Goal: Task Accomplishment & Management: Manage account settings

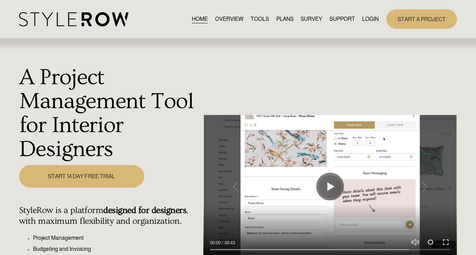
click at [368, 16] on link "LOGIN" at bounding box center [370, 18] width 17 height 9
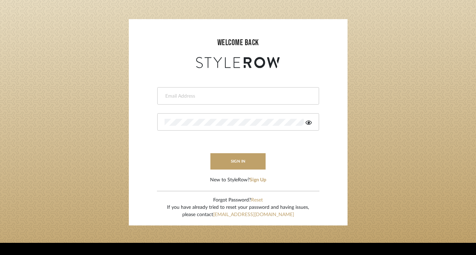
scroll to position [47, 0]
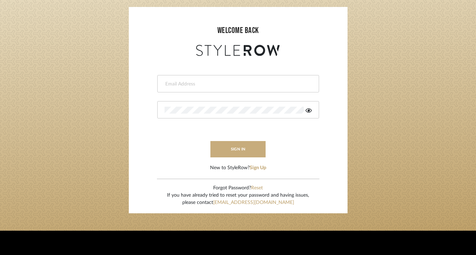
type input "felicia@onyxandoakinteriors.com"
click at [242, 148] on button "sign in" at bounding box center [239, 149] width 56 height 16
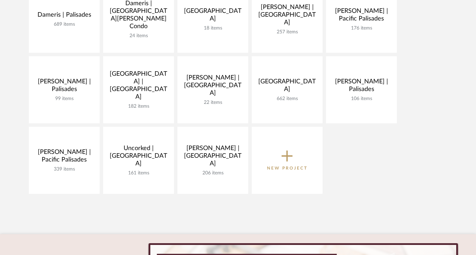
scroll to position [216, 0]
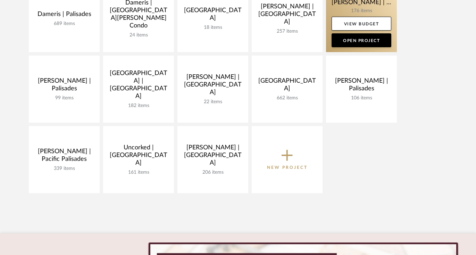
click at [340, 11] on link at bounding box center [361, 18] width 71 height 67
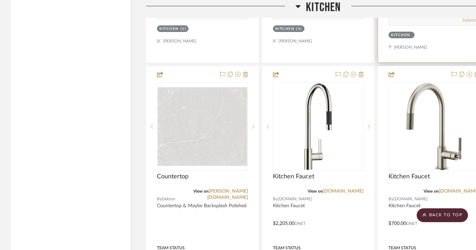
scroll to position [6432, 0]
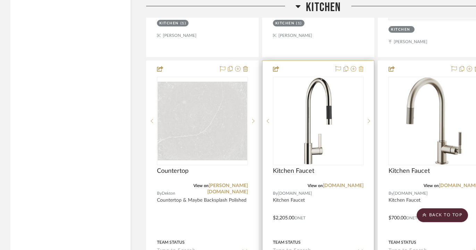
click at [362, 66] on icon at bounding box center [361, 69] width 5 height 6
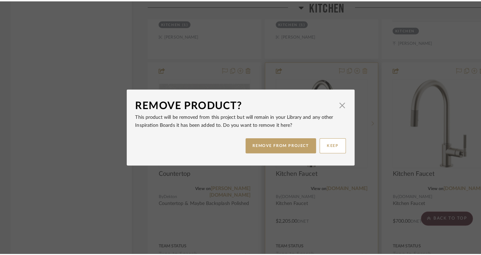
scroll to position [0, 0]
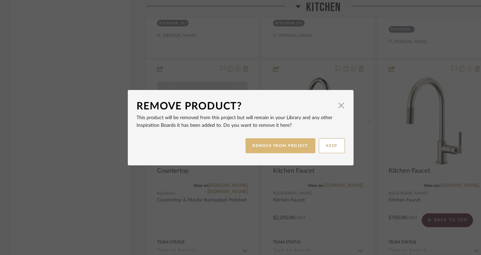
click at [291, 144] on button "REMOVE FROM PROJECT" at bounding box center [281, 145] width 70 height 15
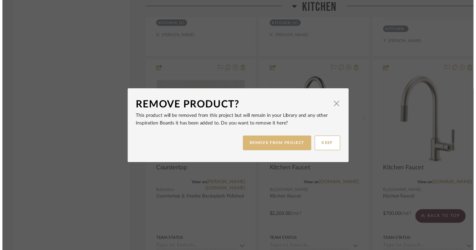
scroll to position [6432, 0]
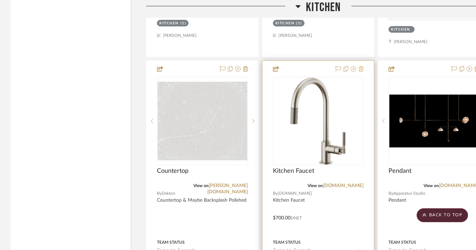
click at [359, 66] on icon at bounding box center [361, 69] width 5 height 6
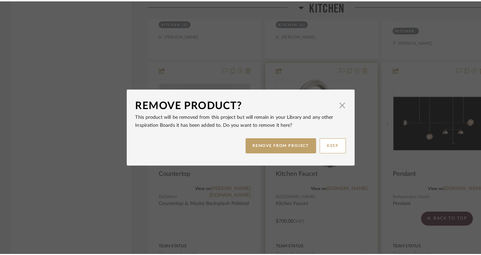
scroll to position [0, 0]
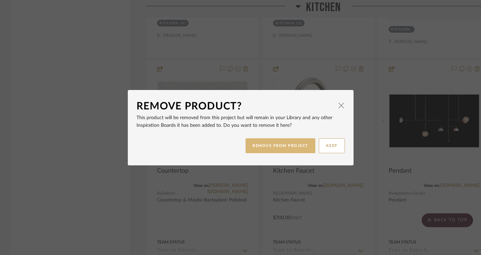
click at [284, 142] on button "REMOVE FROM PROJECT" at bounding box center [281, 145] width 70 height 15
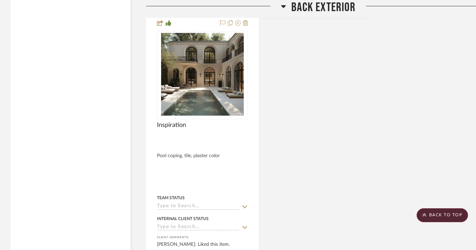
scroll to position [7437, 0]
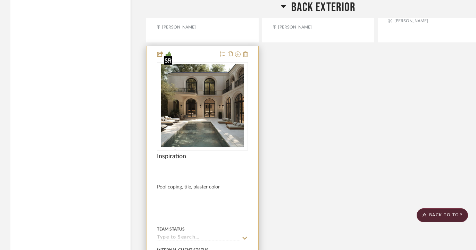
click at [206, 129] on img "0" at bounding box center [202, 106] width 83 height 87
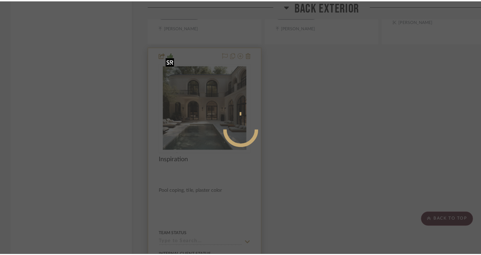
scroll to position [0, 0]
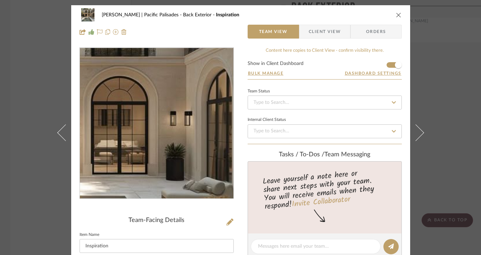
click at [179, 125] on img "0" at bounding box center [157, 123] width 144 height 151
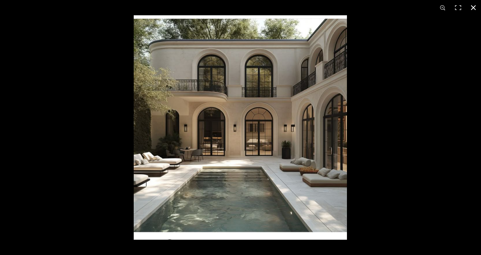
click at [474, 7] on button at bounding box center [473, 7] width 15 height 15
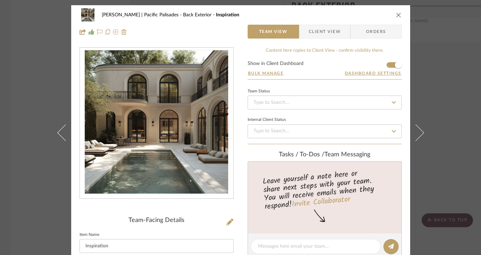
click at [396, 16] on button "close" at bounding box center [399, 15] width 6 height 6
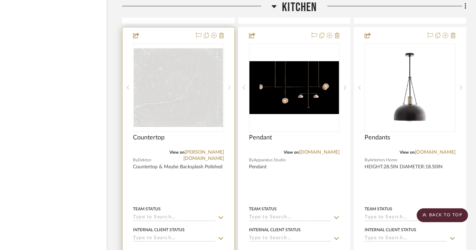
scroll to position [6466, 24]
click at [177, 79] on img "0" at bounding box center [179, 87] width 90 height 79
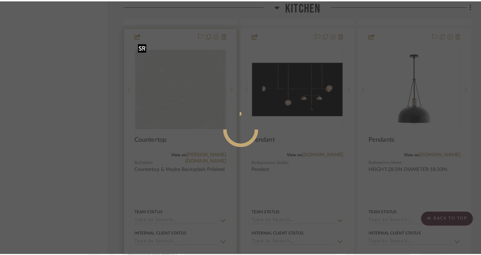
scroll to position [0, 0]
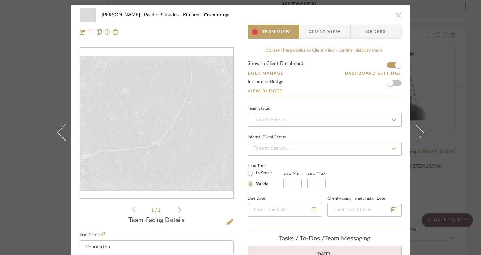
click at [396, 14] on icon "close" at bounding box center [399, 15] width 6 height 6
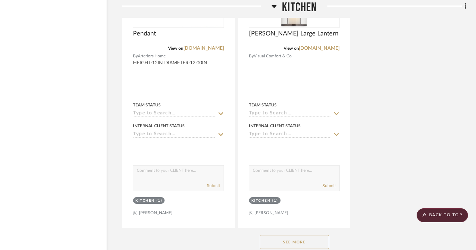
scroll to position [6990, 24]
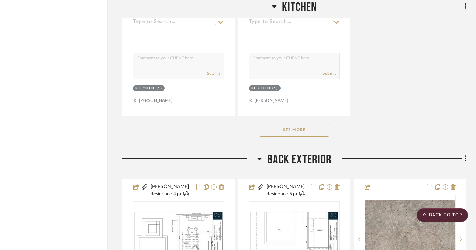
click at [305, 125] on button "See More" at bounding box center [294, 130] width 69 height 14
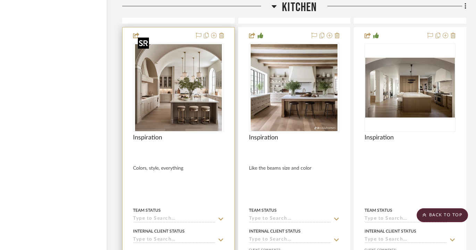
scroll to position [7082, 24]
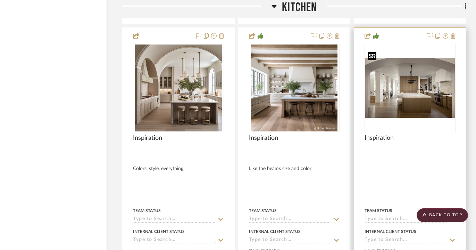
click at [429, 78] on img "0" at bounding box center [411, 88] width 90 height 60
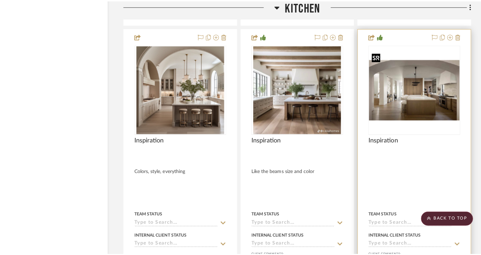
scroll to position [0, 0]
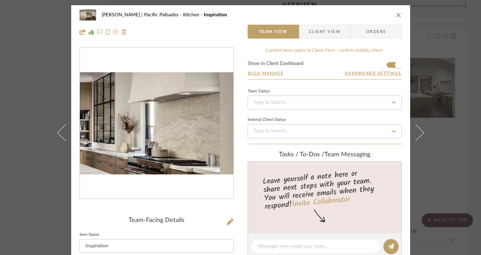
click at [210, 121] on img "0" at bounding box center [157, 123] width 154 height 103
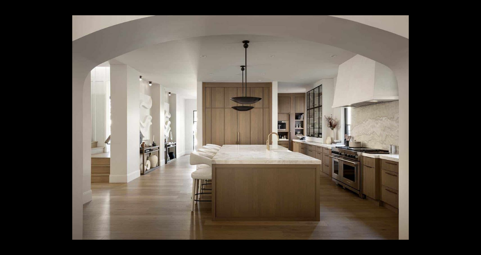
click at [475, 5] on button at bounding box center [473, 7] width 15 height 15
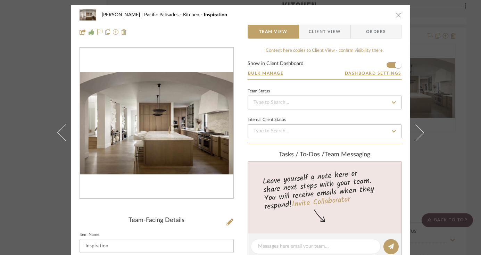
click at [396, 13] on icon "close" at bounding box center [399, 15] width 6 height 6
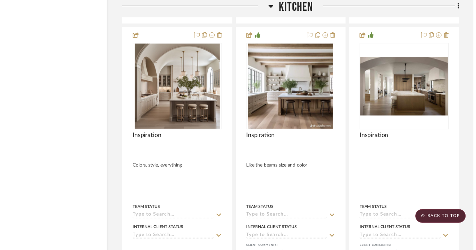
scroll to position [7082, 24]
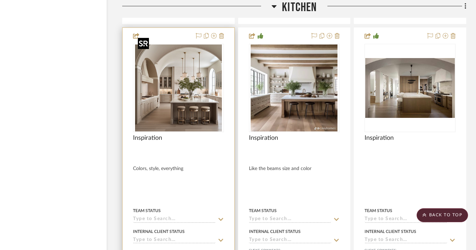
click at [167, 86] on img "0" at bounding box center [178, 87] width 87 height 87
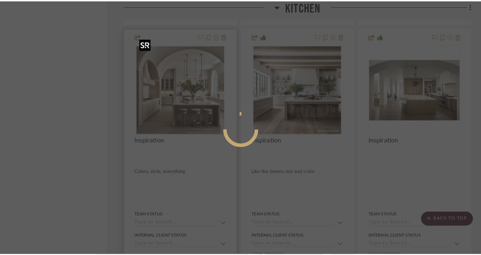
scroll to position [0, 0]
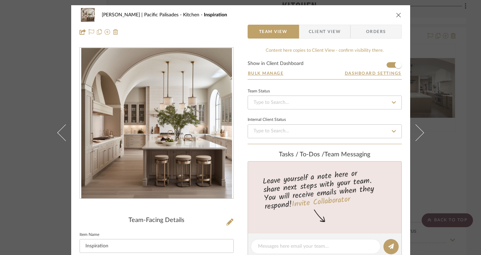
click at [186, 96] on img "0" at bounding box center [156, 123] width 151 height 151
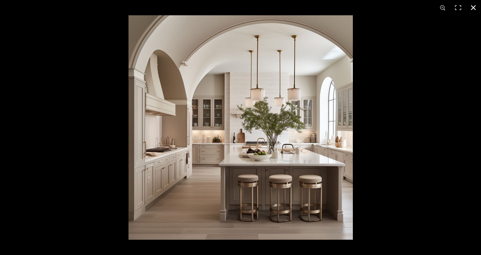
click at [474, 7] on button at bounding box center [473, 7] width 15 height 15
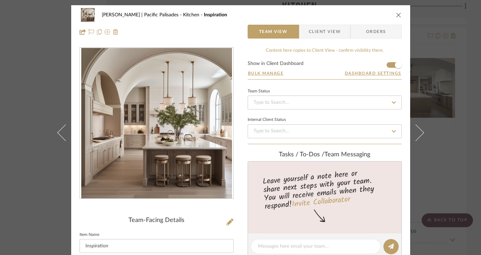
click at [396, 15] on icon "close" at bounding box center [399, 15] width 6 height 6
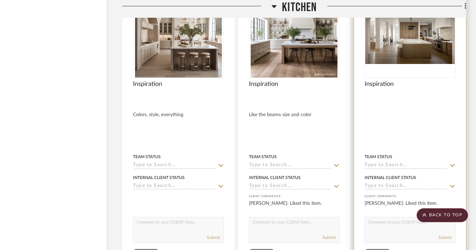
scroll to position [7103, 24]
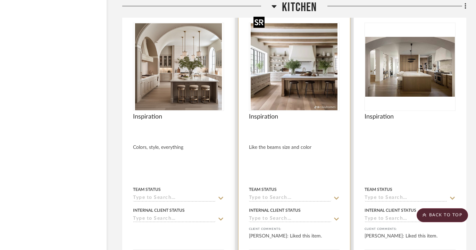
click at [318, 63] on img "0" at bounding box center [294, 66] width 87 height 87
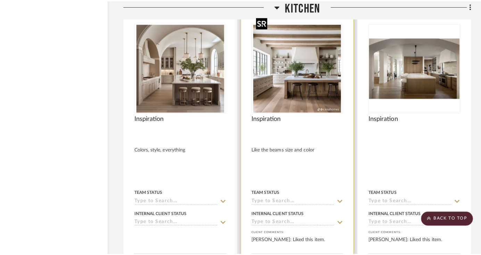
scroll to position [0, 0]
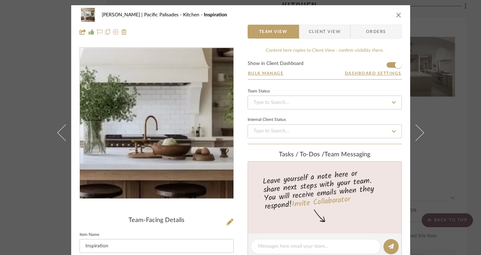
click at [173, 128] on img "0" at bounding box center [156, 123] width 151 height 151
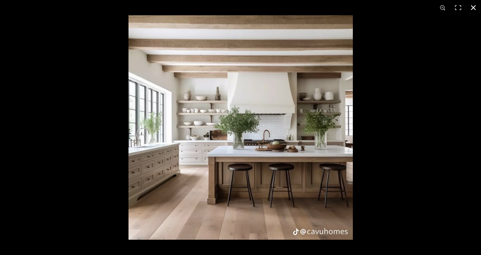
click at [471, 7] on button at bounding box center [473, 7] width 15 height 15
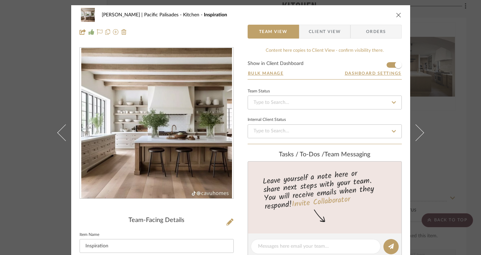
click at [396, 15] on icon "close" at bounding box center [399, 15] width 6 height 6
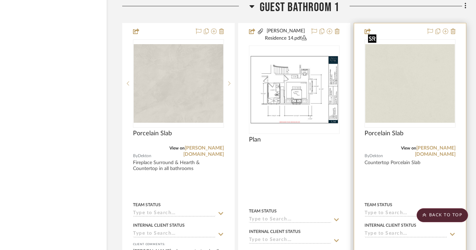
scroll to position [9127, 24]
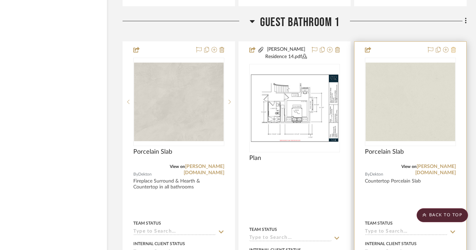
click at [453, 47] on icon at bounding box center [453, 50] width 5 height 6
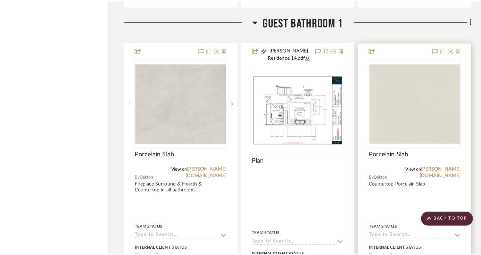
scroll to position [0, 0]
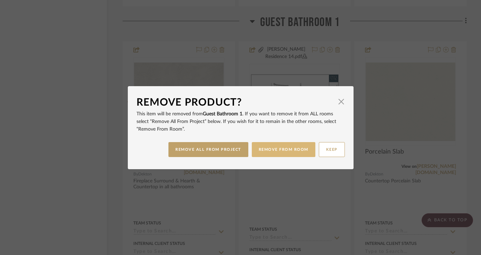
click at [275, 150] on button "REMOVE FROM ROOM" at bounding box center [284, 149] width 64 height 15
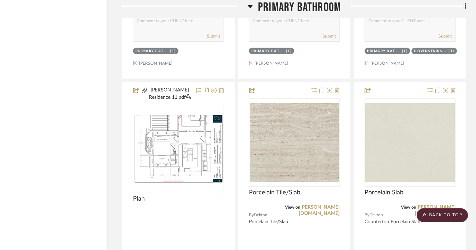
scroll to position [12395, 24]
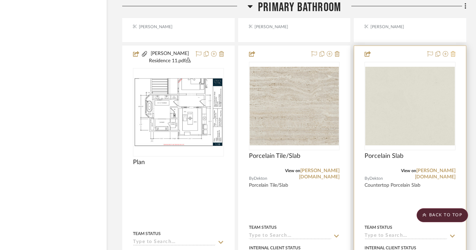
click at [453, 51] on icon at bounding box center [453, 54] width 5 height 6
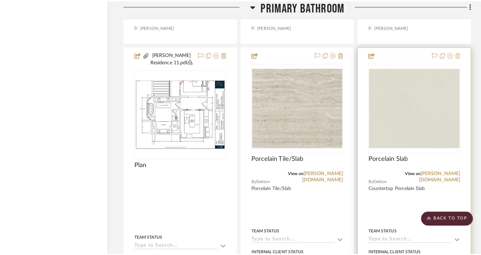
scroll to position [0, 0]
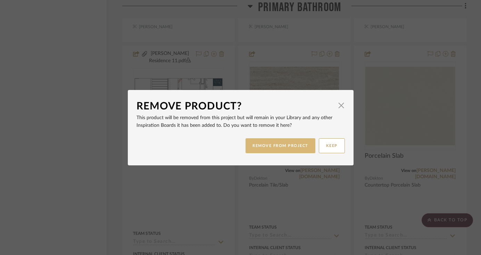
click at [267, 146] on button "REMOVE FROM PROJECT" at bounding box center [281, 145] width 70 height 15
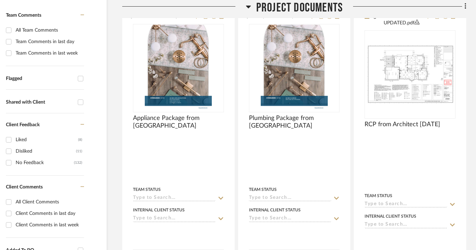
scroll to position [243, 24]
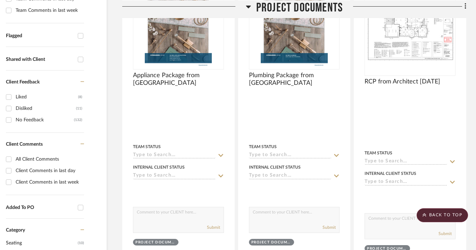
click at [9, 158] on input "All Client Comments" at bounding box center [8, 159] width 11 height 11
checkbox input "true"
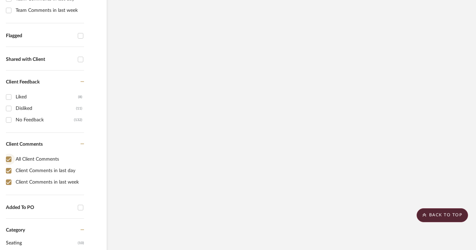
checkbox input "true"
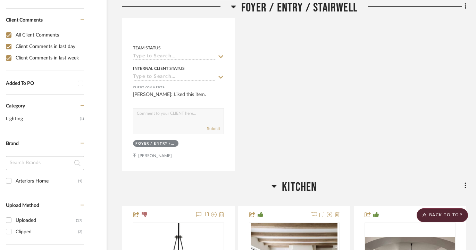
scroll to position [343, 24]
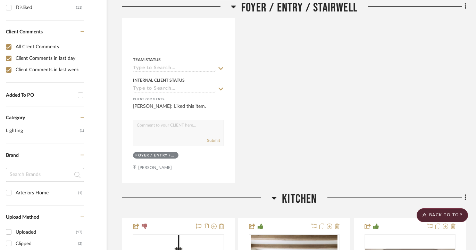
click at [83, 31] on icon at bounding box center [83, 31] width 4 height 5
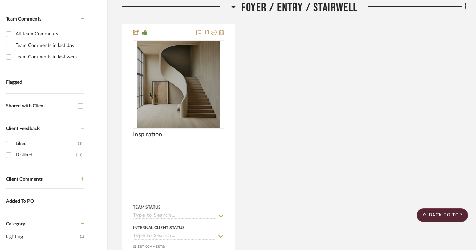
scroll to position [204, 24]
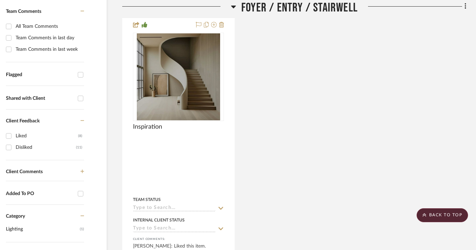
click at [83, 172] on icon at bounding box center [83, 172] width 4 height 4
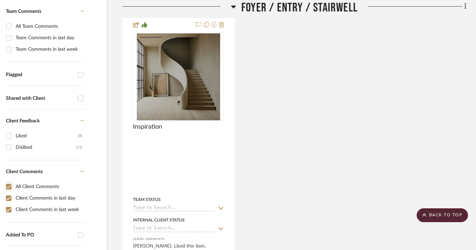
click at [10, 185] on input "All Client Comments" at bounding box center [8, 186] width 11 height 11
checkbox input "false"
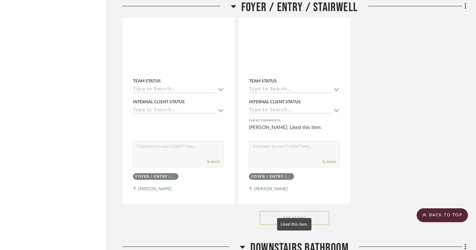
scroll to position [2400, 24]
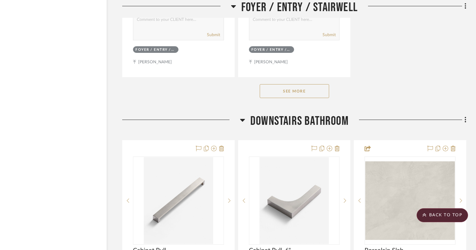
click at [305, 91] on button "See More" at bounding box center [294, 91] width 69 height 14
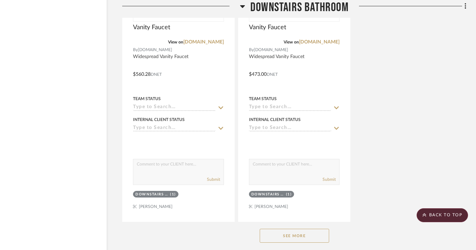
scroll to position [3558, 24]
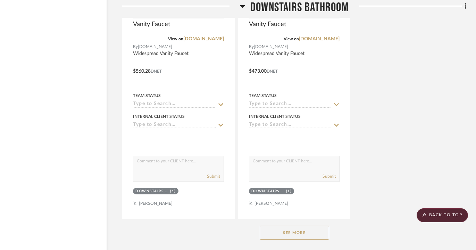
click at [280, 231] on button "See More" at bounding box center [294, 233] width 69 height 14
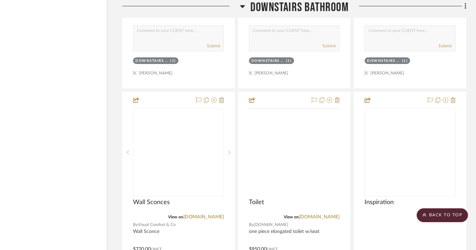
scroll to position [4072, 24]
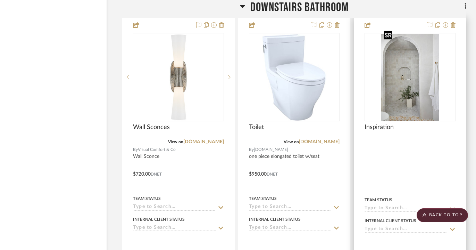
click at [0, 0] on img at bounding box center [0, 0] width 0 height 0
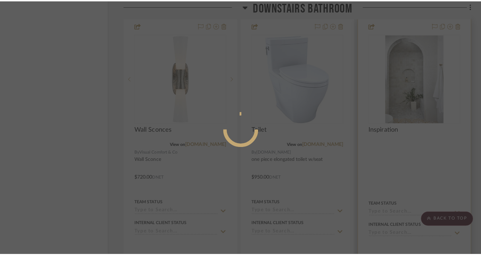
scroll to position [0, 0]
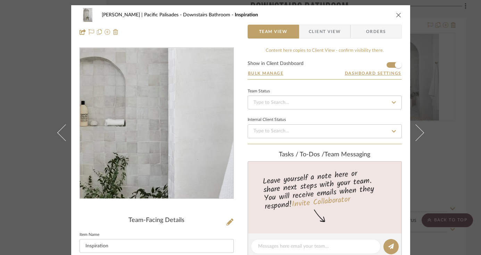
click at [166, 128] on img "0" at bounding box center [156, 123] width 100 height 151
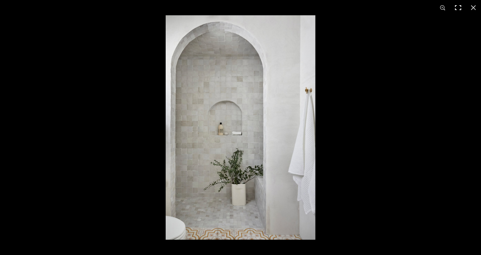
click at [457, 11] on button at bounding box center [458, 7] width 15 height 15
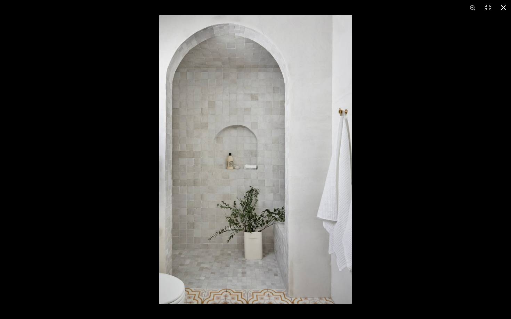
click at [481, 8] on button at bounding box center [503, 7] width 15 height 15
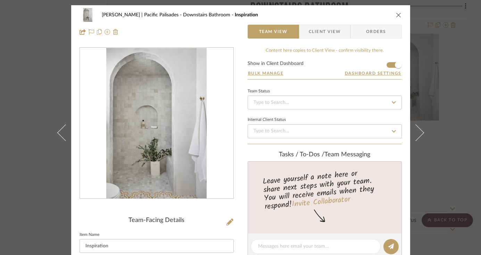
click at [398, 13] on icon "close" at bounding box center [399, 15] width 6 height 6
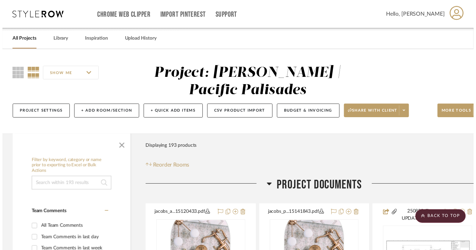
scroll to position [4072, 24]
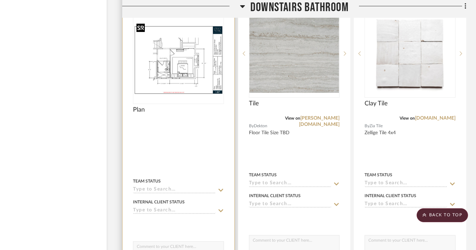
click at [176, 64] on img "0" at bounding box center [179, 59] width 90 height 69
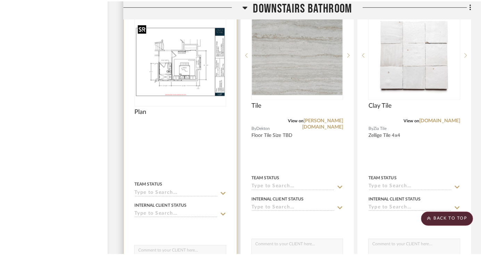
scroll to position [0, 0]
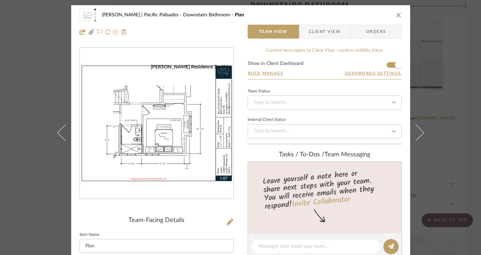
click at [162, 148] on img "0" at bounding box center [157, 123] width 154 height 119
click at [396, 14] on icon "close" at bounding box center [399, 15] width 6 height 6
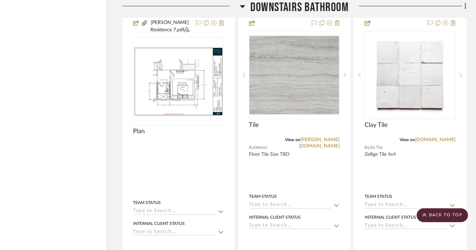
scroll to position [3123, 24]
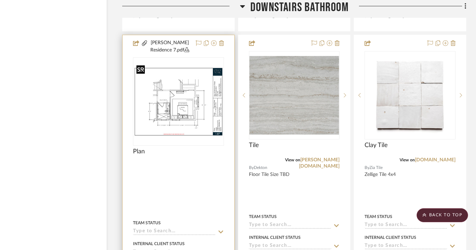
click at [197, 105] on img "0" at bounding box center [179, 101] width 90 height 69
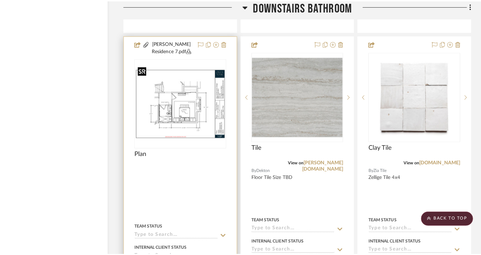
scroll to position [0, 0]
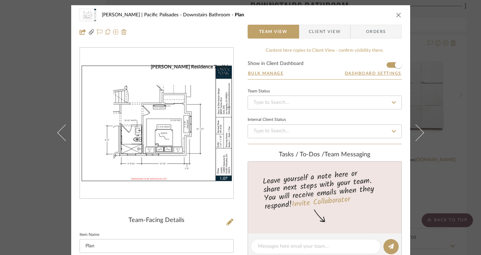
click at [135, 137] on img "0" at bounding box center [157, 123] width 154 height 119
click at [397, 15] on icon "close" at bounding box center [399, 15] width 6 height 6
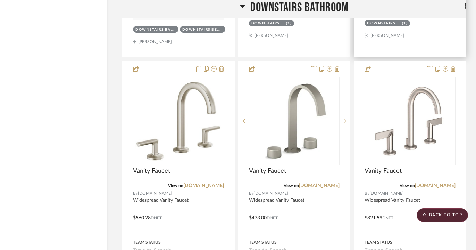
scroll to position [3413, 24]
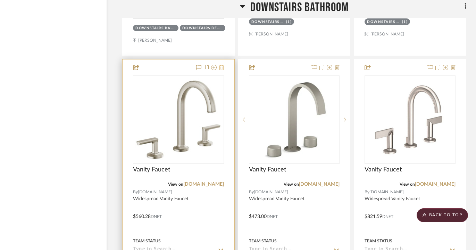
click at [222, 65] on icon at bounding box center [221, 68] width 5 height 6
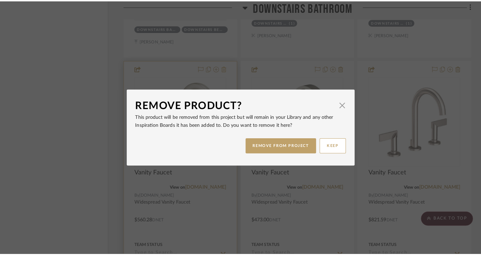
scroll to position [0, 0]
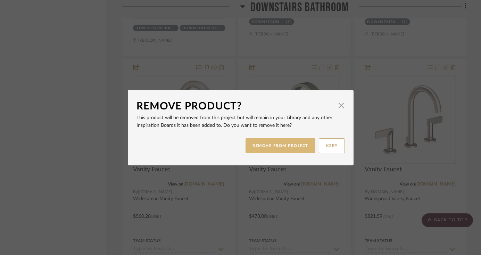
click at [292, 148] on button "REMOVE FROM PROJECT" at bounding box center [281, 145] width 70 height 15
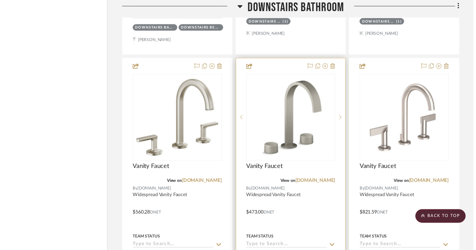
scroll to position [3413, 24]
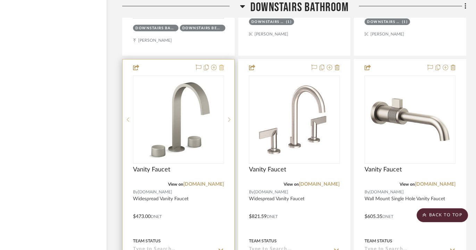
click at [223, 65] on icon at bounding box center [221, 68] width 5 height 6
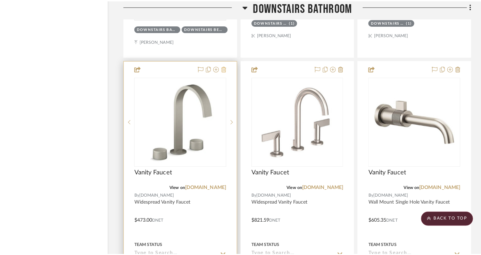
scroll to position [0, 0]
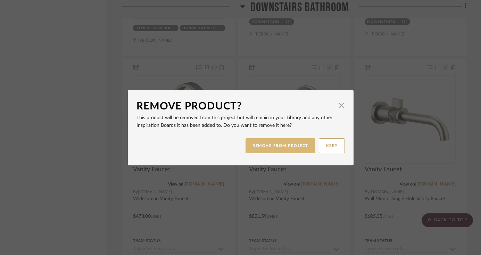
click at [279, 147] on button "REMOVE FROM PROJECT" at bounding box center [281, 145] width 70 height 15
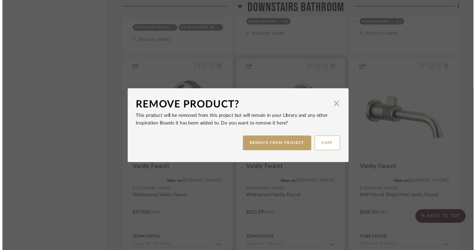
scroll to position [3413, 24]
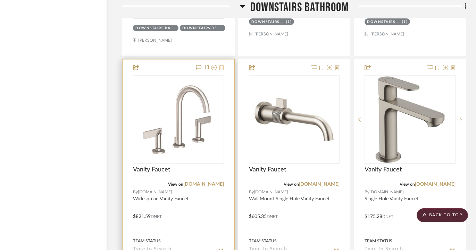
click at [222, 65] on icon at bounding box center [221, 68] width 5 height 6
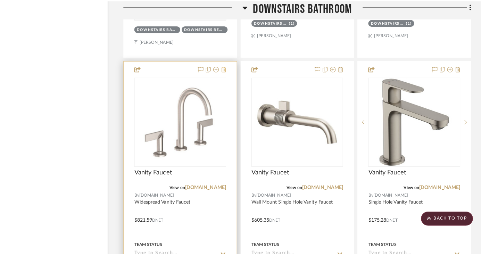
scroll to position [0, 0]
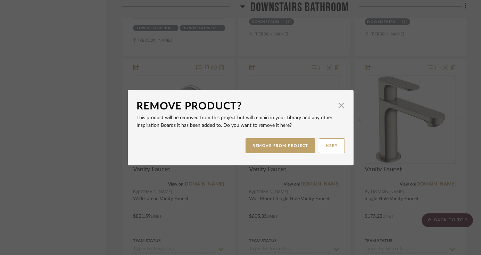
click at [278, 155] on div "REMOVE FROM PROJECT KEEP" at bounding box center [241, 146] width 208 height 22
click at [275, 150] on button "REMOVE FROM PROJECT" at bounding box center [281, 145] width 70 height 15
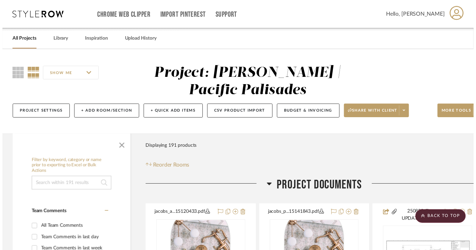
scroll to position [3413, 24]
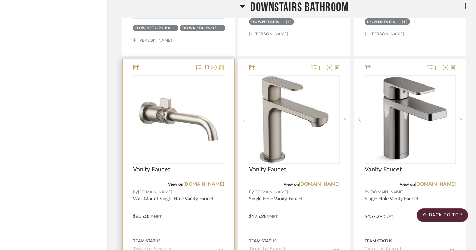
click at [223, 65] on icon at bounding box center [221, 68] width 5 height 6
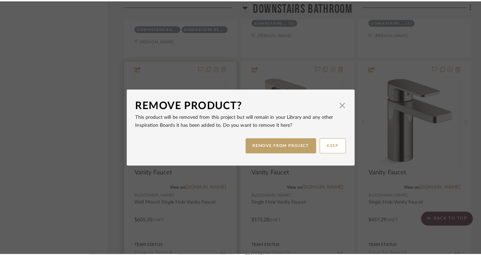
scroll to position [0, 0]
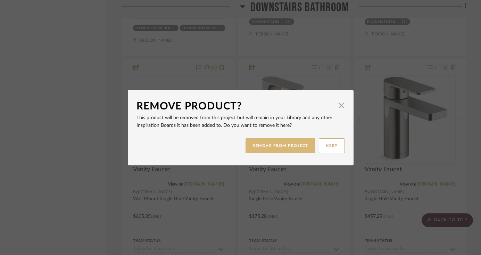
click at [295, 144] on button "REMOVE FROM PROJECT" at bounding box center [281, 145] width 70 height 15
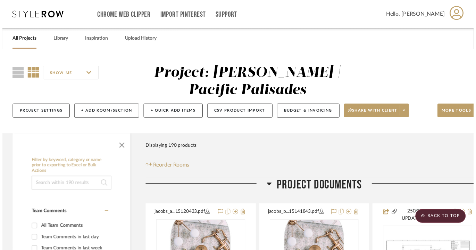
scroll to position [3413, 24]
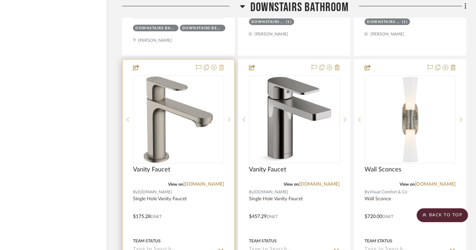
click at [221, 65] on icon at bounding box center [221, 68] width 5 height 6
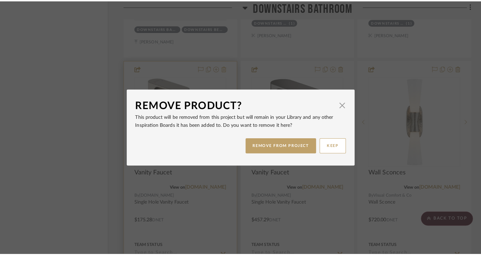
scroll to position [0, 0]
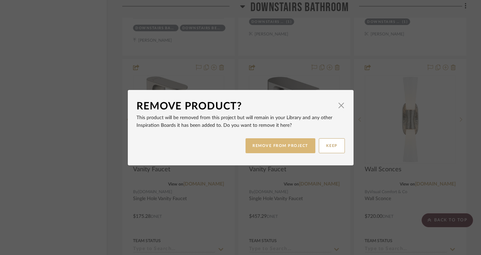
click at [284, 147] on button "REMOVE FROM PROJECT" at bounding box center [281, 145] width 70 height 15
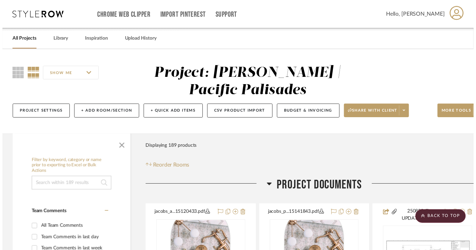
scroll to position [3413, 24]
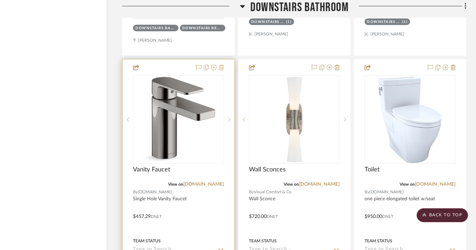
click at [222, 65] on icon at bounding box center [221, 68] width 5 height 6
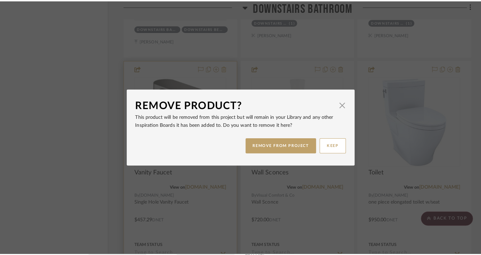
scroll to position [0, 0]
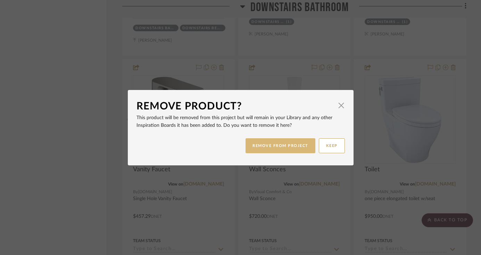
click at [283, 149] on button "REMOVE FROM PROJECT" at bounding box center [281, 145] width 70 height 15
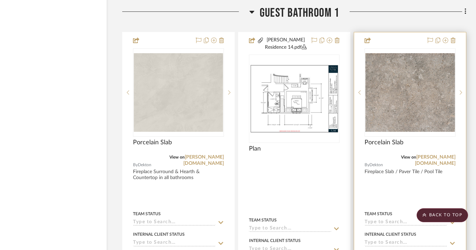
scroll to position [9734, 24]
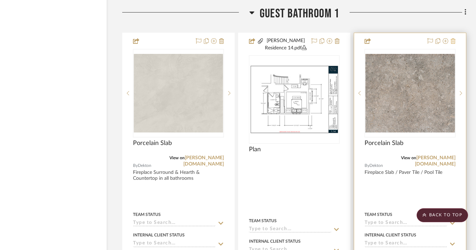
click at [454, 38] on icon at bounding box center [453, 41] width 5 height 6
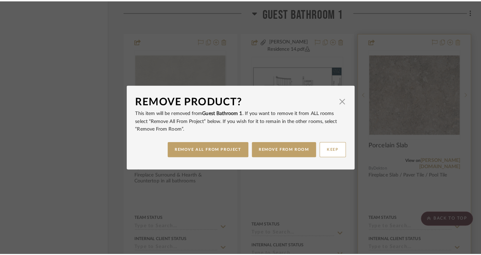
scroll to position [0, 0]
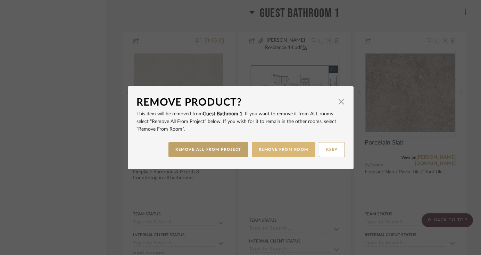
click at [287, 154] on button "REMOVE FROM ROOM" at bounding box center [284, 149] width 64 height 15
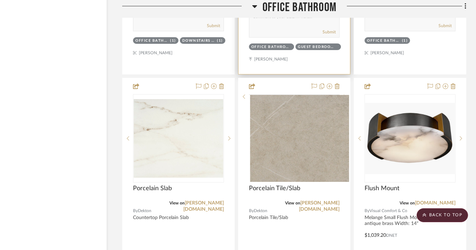
scroll to position [11048, 24]
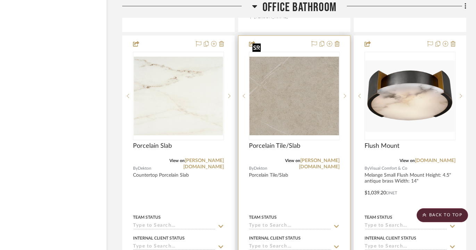
click at [305, 91] on img "0" at bounding box center [295, 96] width 90 height 79
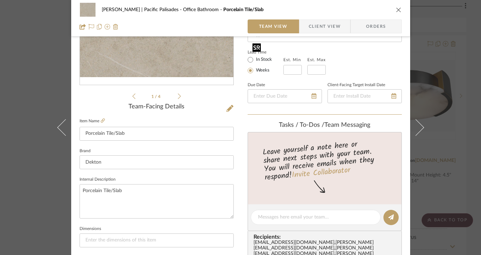
scroll to position [117, 0]
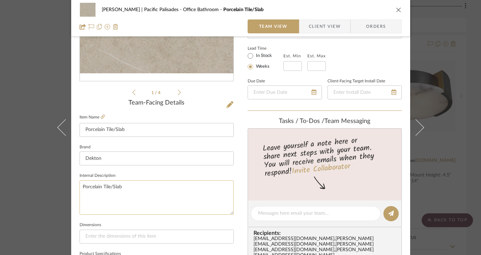
click at [173, 186] on textarea "Porcelain Tile/Slab" at bounding box center [157, 197] width 154 height 34
type textarea "Porcelain Tile Floor"
click at [398, 6] on div "Jacobs | Pacific Palisades Office Bathroom Porcelain Tile/Slab" at bounding box center [241, 10] width 322 height 14
click at [396, 9] on icon "close" at bounding box center [399, 10] width 6 height 6
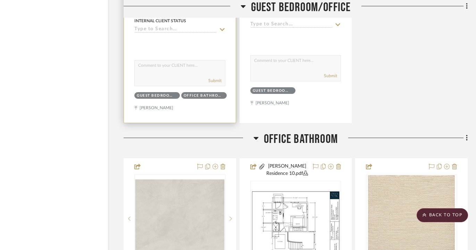
scroll to position [10679, 23]
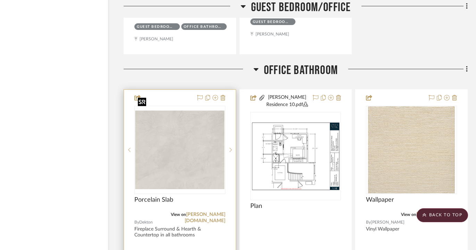
click at [191, 138] on img "0" at bounding box center [180, 150] width 90 height 79
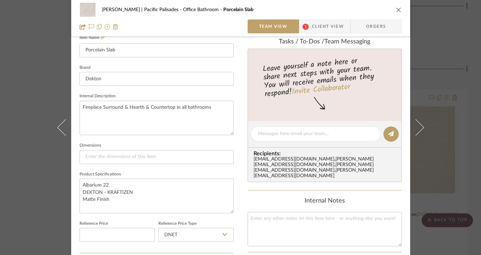
scroll to position [213, 0]
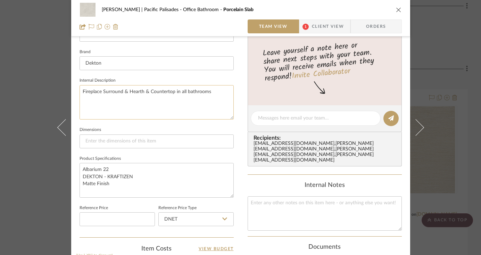
click at [210, 91] on textarea "Fireplace Surround & Hearth & Countertop in all bathrooms" at bounding box center [157, 102] width 154 height 34
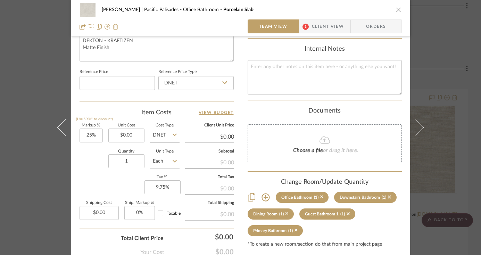
scroll to position [353, 0]
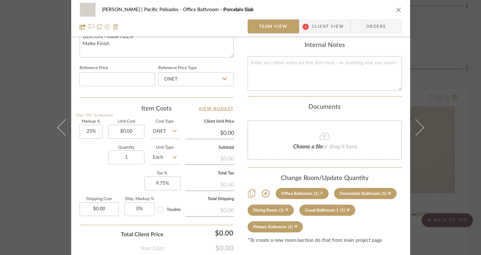
type textarea "Fireplace Surround & Hearth & Countertop in all bathrooms except office"
click at [320, 192] on icon at bounding box center [321, 193] width 3 height 3
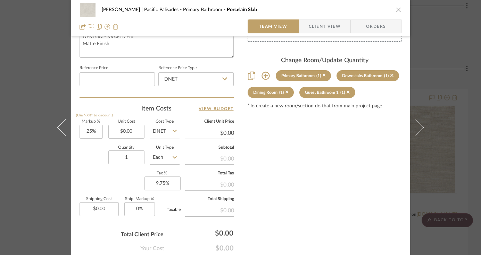
type textarea "Fireplace Surround & Hearth & Countertop in all bathrooms"
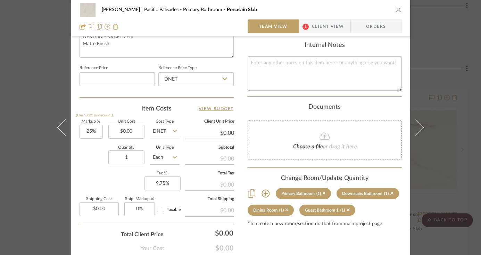
click at [397, 9] on icon "close" at bounding box center [399, 10] width 6 height 6
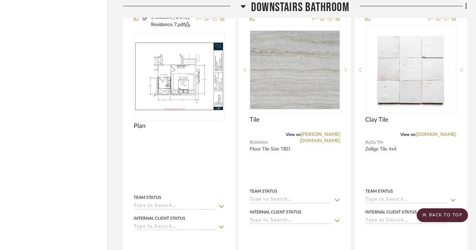
scroll to position [3138, 23]
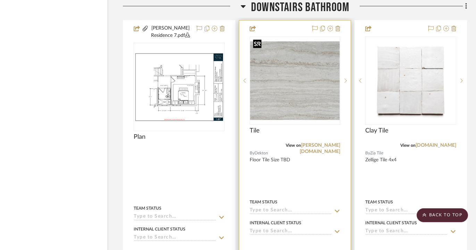
click at [308, 68] on img "0" at bounding box center [296, 80] width 90 height 79
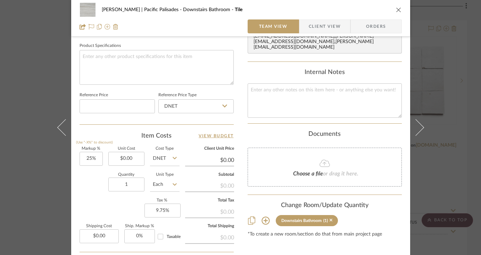
scroll to position [350, 0]
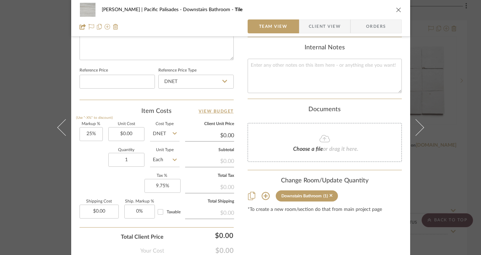
click at [266, 192] on icon at bounding box center [266, 196] width 8 height 8
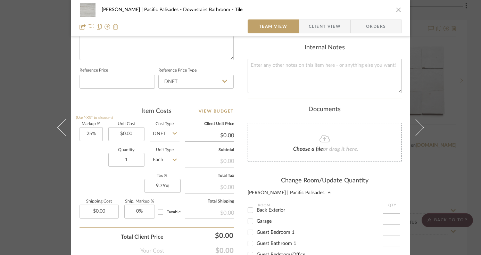
scroll to position [108, 0]
click at [248, 237] on input "Guest Bathroom 1" at bounding box center [250, 238] width 11 height 11
checkbox input "true"
type input "1"
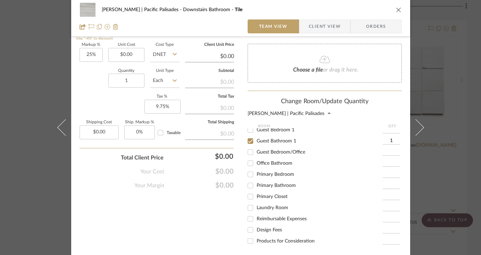
scroll to position [498, 0]
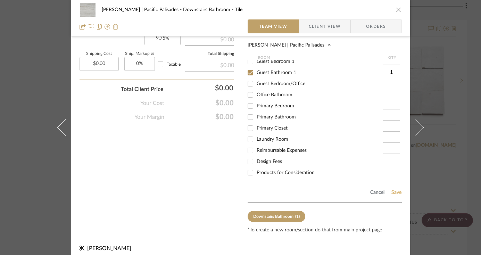
click at [395, 190] on button "Save" at bounding box center [396, 193] width 11 height 6
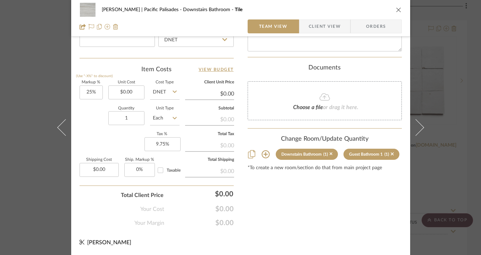
scroll to position [391, 0]
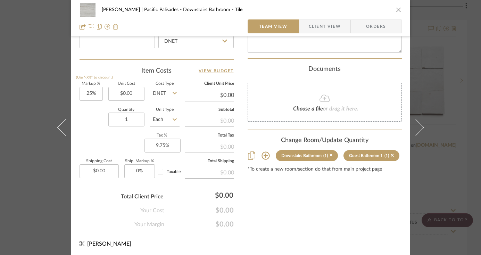
click at [396, 10] on icon "close" at bounding box center [399, 10] width 6 height 6
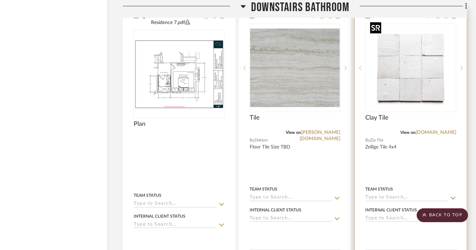
scroll to position [3143, 23]
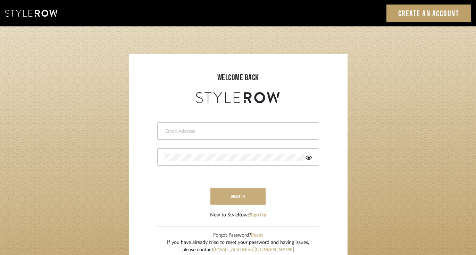
type input "felicia@onyxandoakinteriors.com"
click at [238, 189] on button "sign in" at bounding box center [239, 196] width 56 height 16
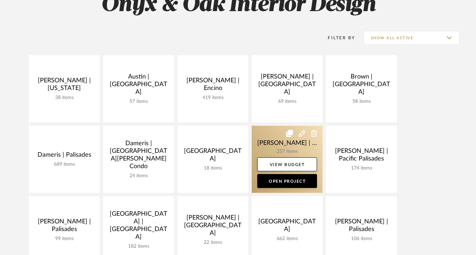
scroll to position [113, 0]
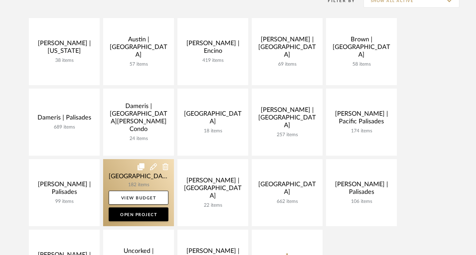
click at [122, 176] on link at bounding box center [138, 192] width 71 height 67
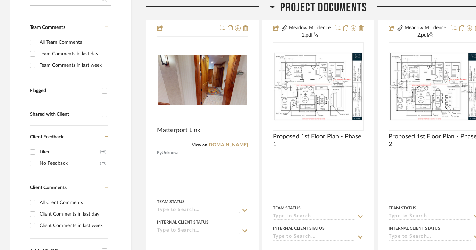
scroll to position [195, 0]
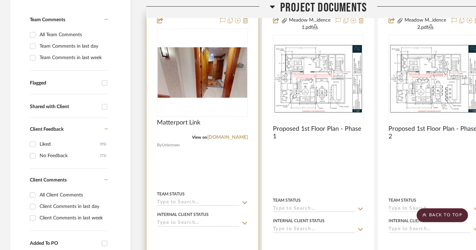
click at [0, 0] on img at bounding box center [0, 0] width 0 height 0
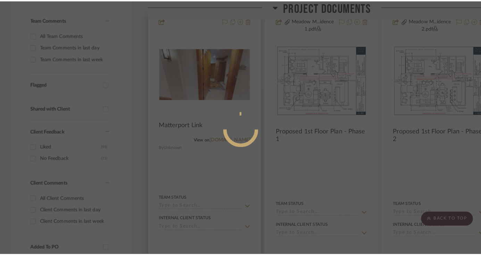
scroll to position [0, 0]
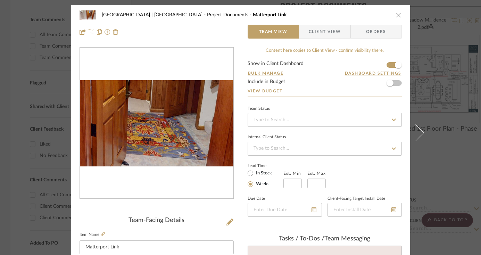
click at [173, 138] on img "0" at bounding box center [157, 123] width 154 height 87
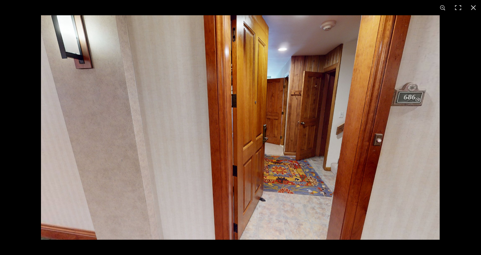
click at [284, 115] on img at bounding box center [240, 127] width 399 height 224
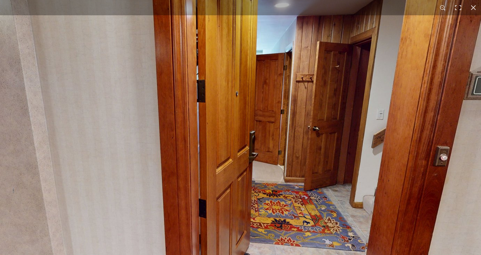
click at [284, 115] on img at bounding box center [211, 135] width 667 height 375
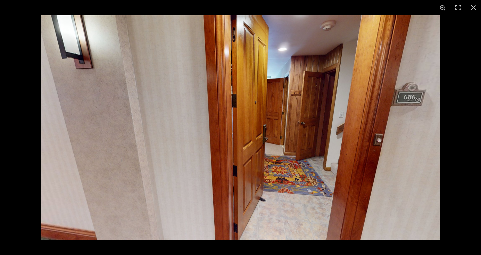
click at [284, 115] on img at bounding box center [240, 127] width 399 height 224
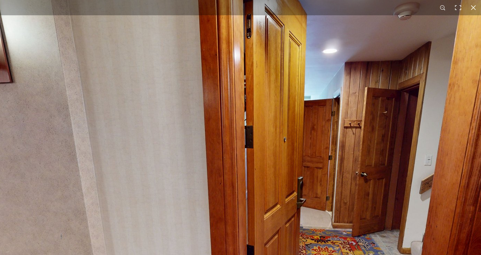
click at [347, 170] on img at bounding box center [259, 181] width 667 height 375
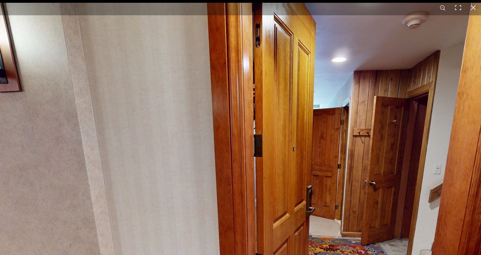
click at [337, 143] on img at bounding box center [268, 190] width 667 height 375
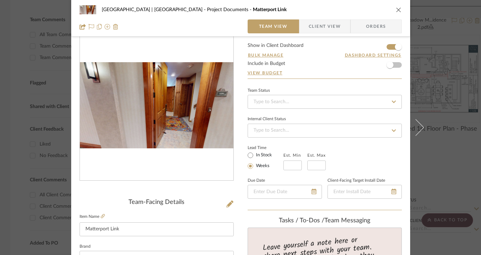
scroll to position [32, 0]
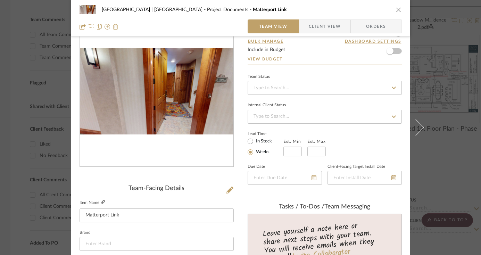
click at [101, 203] on icon at bounding box center [103, 202] width 4 height 4
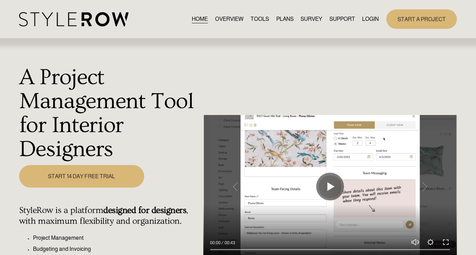
click at [370, 20] on link "LOGIN" at bounding box center [370, 18] width 17 height 9
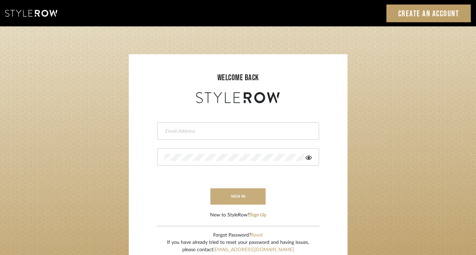
type input "[PERSON_NAME][EMAIL_ADDRESS][DOMAIN_NAME]"
click at [224, 195] on button "sign in" at bounding box center [239, 196] width 56 height 16
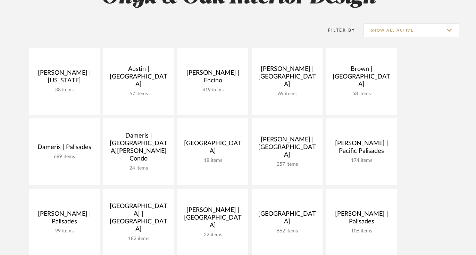
scroll to position [85, 0]
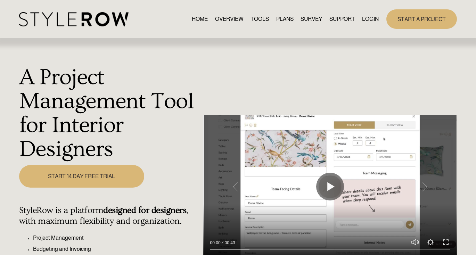
click at [371, 19] on link "LOGIN" at bounding box center [370, 18] width 17 height 9
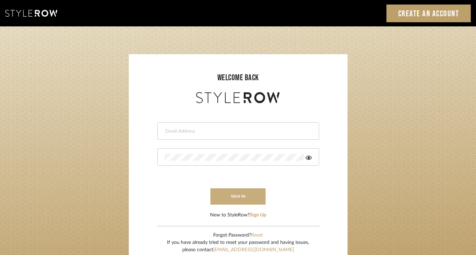
type input "[PERSON_NAME][EMAIL_ADDRESS][DOMAIN_NAME]"
click at [246, 200] on button "sign in" at bounding box center [239, 196] width 56 height 16
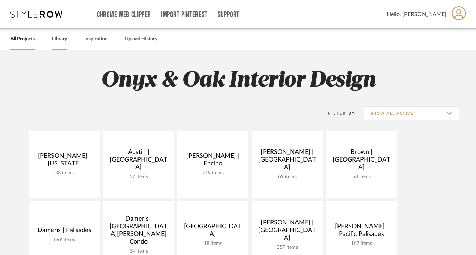
click at [63, 38] on link "Library" at bounding box center [59, 38] width 15 height 9
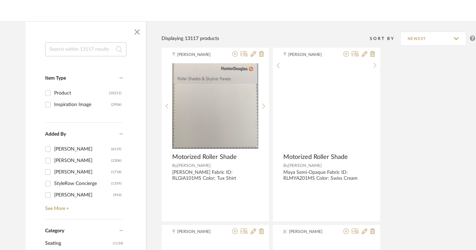
scroll to position [101, 0]
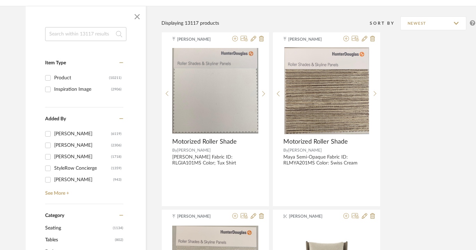
click at [101, 36] on input at bounding box center [85, 34] width 81 height 14
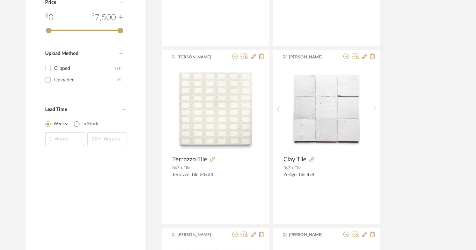
scroll to position [467, 0]
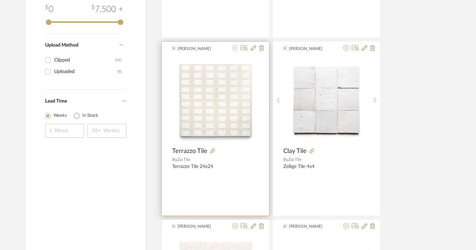
type input "zia"
click at [235, 48] on icon at bounding box center [235, 48] width 6 height 6
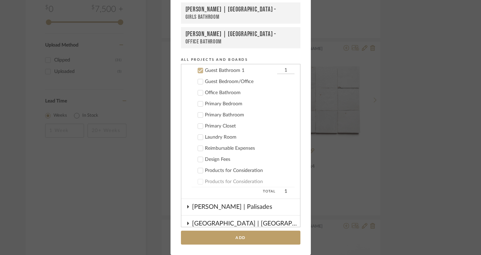
scroll to position [312, 0]
click at [199, 71] on icon at bounding box center [200, 70] width 5 height 5
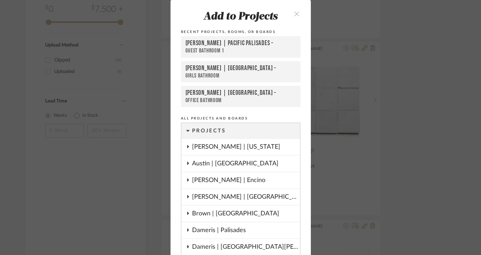
scroll to position [10, 0]
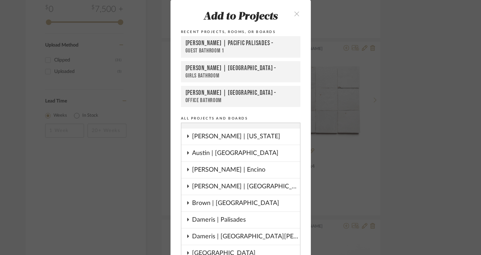
click at [227, 47] on div "Guest Bathroom 1" at bounding box center [241, 50] width 111 height 7
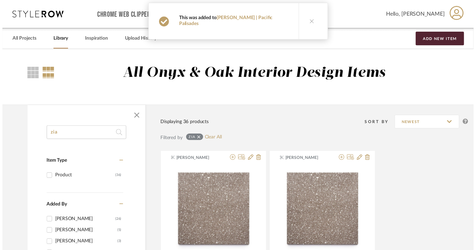
scroll to position [467, 0]
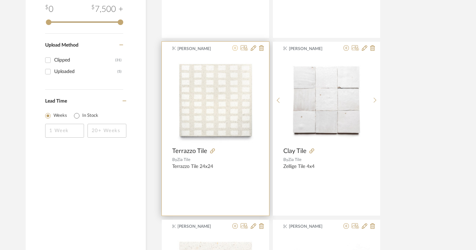
click at [235, 48] on icon at bounding box center [235, 48] width 6 height 6
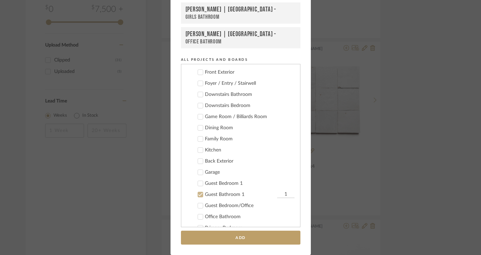
scroll to position [189, 0]
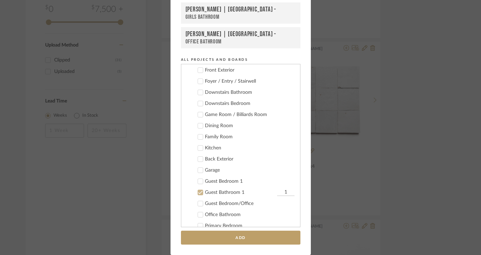
click at [198, 93] on icon at bounding box center [200, 92] width 5 height 5
click at [198, 193] on icon at bounding box center [200, 192] width 5 height 5
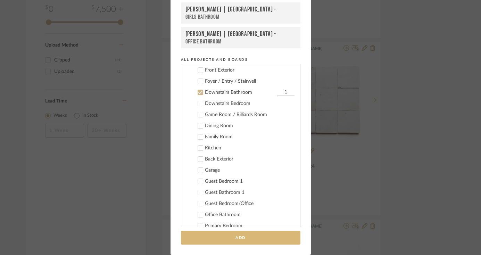
click at [257, 238] on button "Add" at bounding box center [241, 238] width 120 height 14
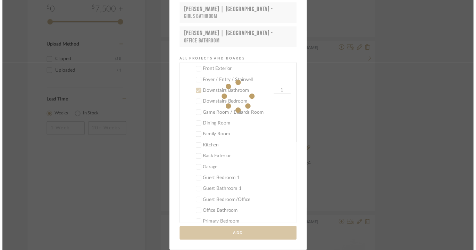
scroll to position [467, 0]
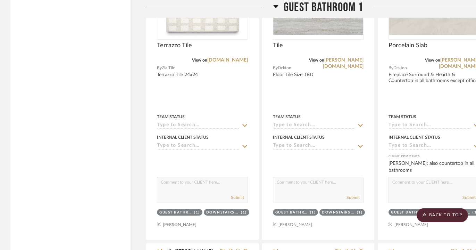
scroll to position [8664, 0]
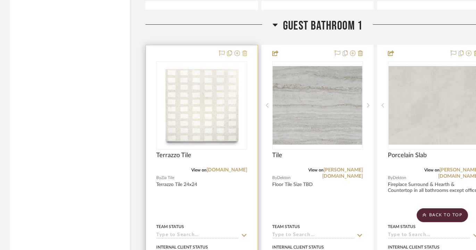
click at [243, 50] on icon at bounding box center [245, 53] width 5 height 6
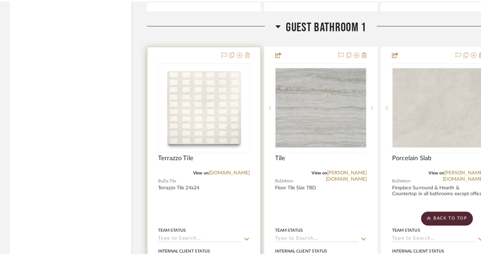
scroll to position [0, 0]
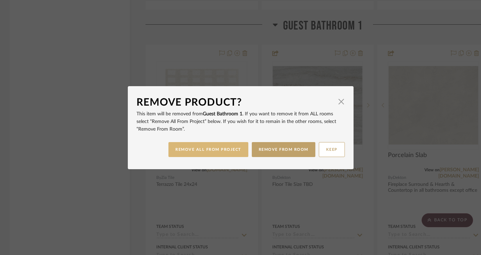
click at [223, 151] on button "REMOVE ALL FROM PROJECT" at bounding box center [209, 149] width 80 height 15
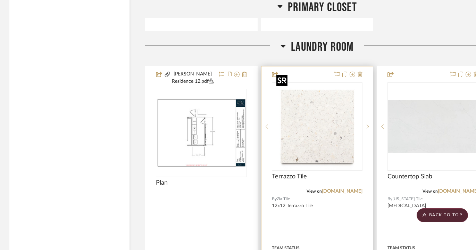
scroll to position [12454, 1]
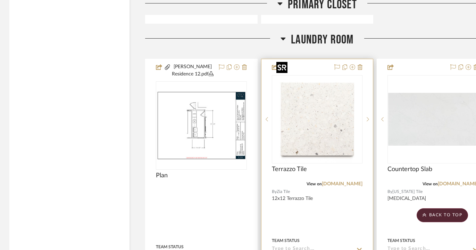
click at [330, 105] on img "0" at bounding box center [317, 119] width 87 height 87
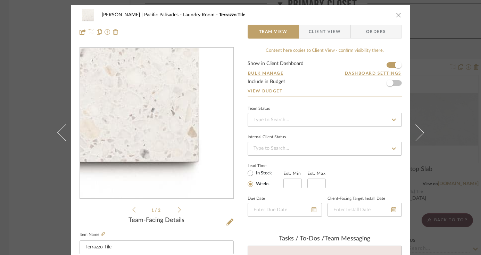
scroll to position [23, 0]
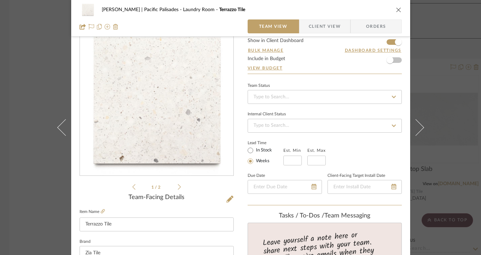
click at [396, 10] on icon "close" at bounding box center [399, 10] width 6 height 6
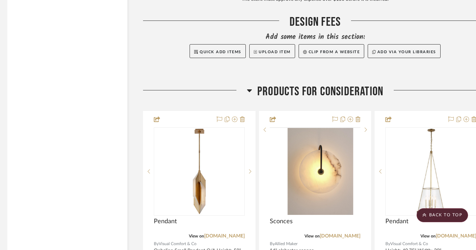
scroll to position [13234, 3]
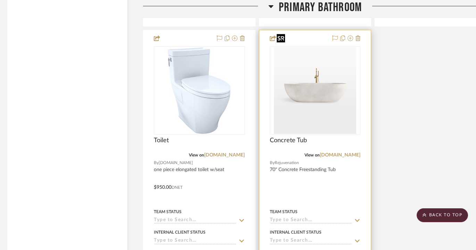
click at [328, 71] on img "0" at bounding box center [315, 90] width 82 height 87
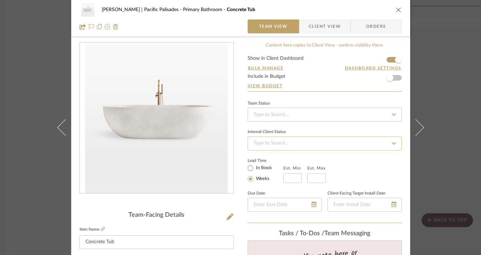
scroll to position [0, 0]
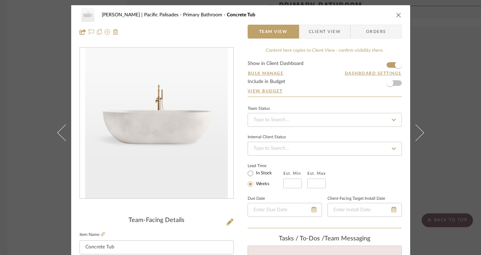
click at [396, 13] on icon "close" at bounding box center [399, 15] width 6 height 6
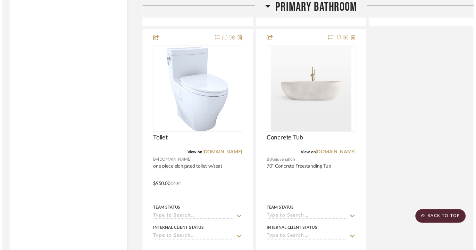
scroll to position [11770, 3]
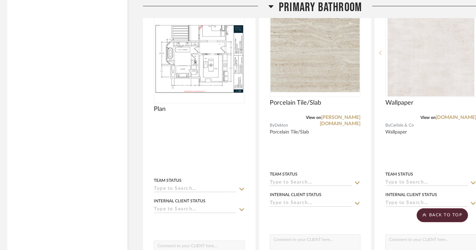
scroll to position [11494, 3]
